Goal: Task Accomplishment & Management: Manage account settings

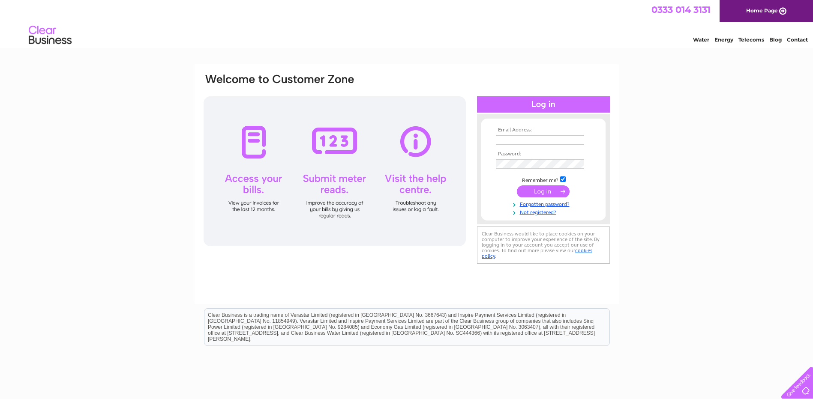
type input "[EMAIL_ADDRESS][DOMAIN_NAME]"
click at [549, 192] on input "submit" at bounding box center [543, 192] width 53 height 12
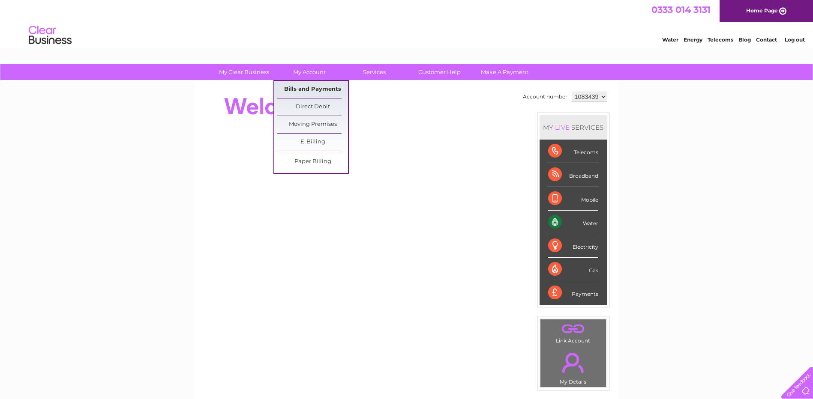
click at [300, 90] on link "Bills and Payments" at bounding box center [312, 89] width 71 height 17
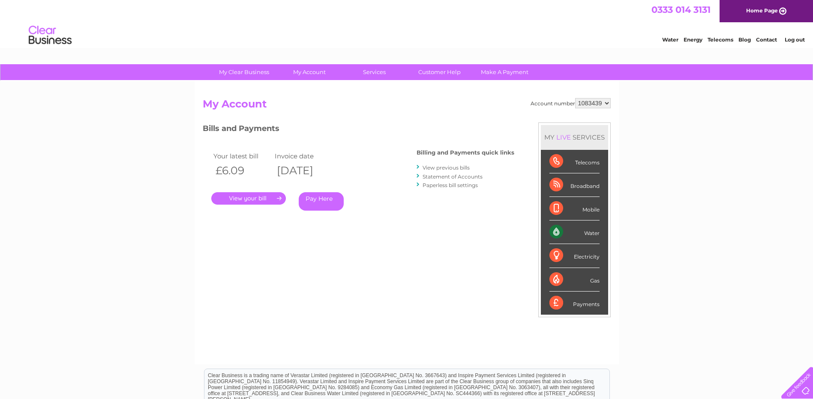
click at [254, 198] on link "." at bounding box center [248, 198] width 75 height 12
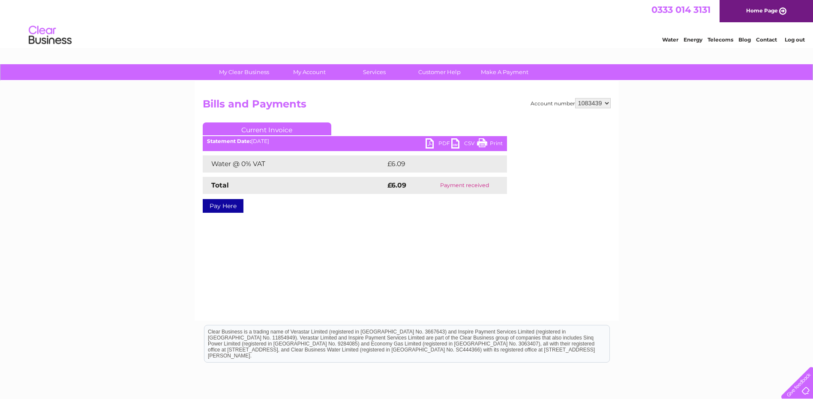
click at [434, 143] on link "PDF" at bounding box center [439, 144] width 26 height 12
